Goal: Find contact information: Find contact information

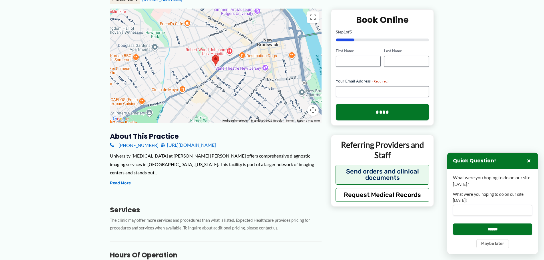
scroll to position [86, 0]
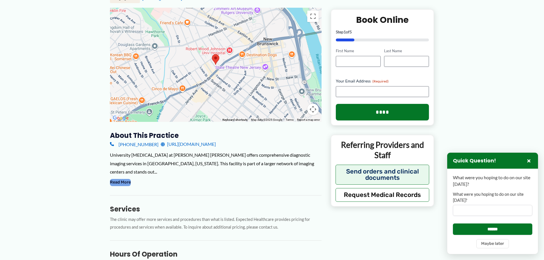
click at [121, 179] on button "Read More" at bounding box center [120, 182] width 21 height 7
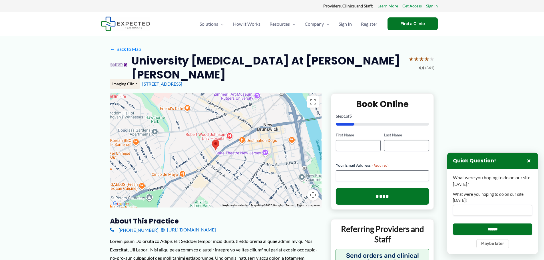
scroll to position [29, 0]
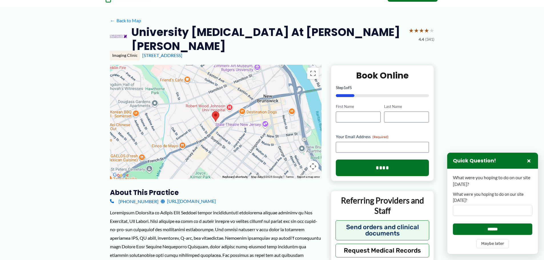
click at [174, 197] on link "[URL][DOMAIN_NAME]" at bounding box center [188, 201] width 55 height 9
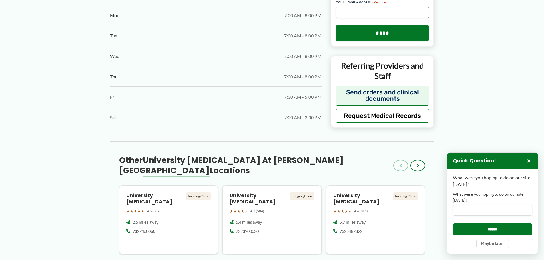
scroll to position [457, 0]
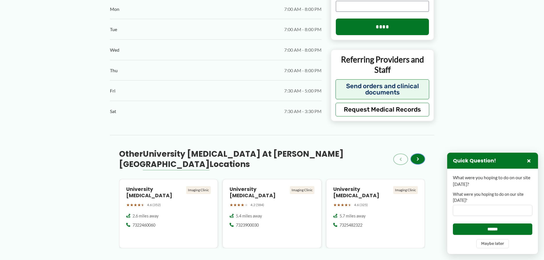
click at [419, 155] on button "›" at bounding box center [417, 158] width 15 height 11
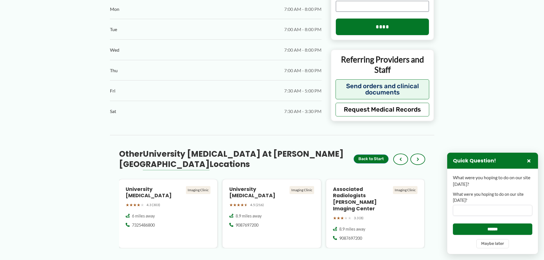
click at [369, 154] on button "Back to Start" at bounding box center [370, 158] width 35 height 9
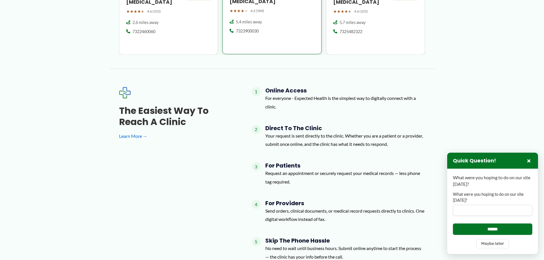
scroll to position [649, 0]
